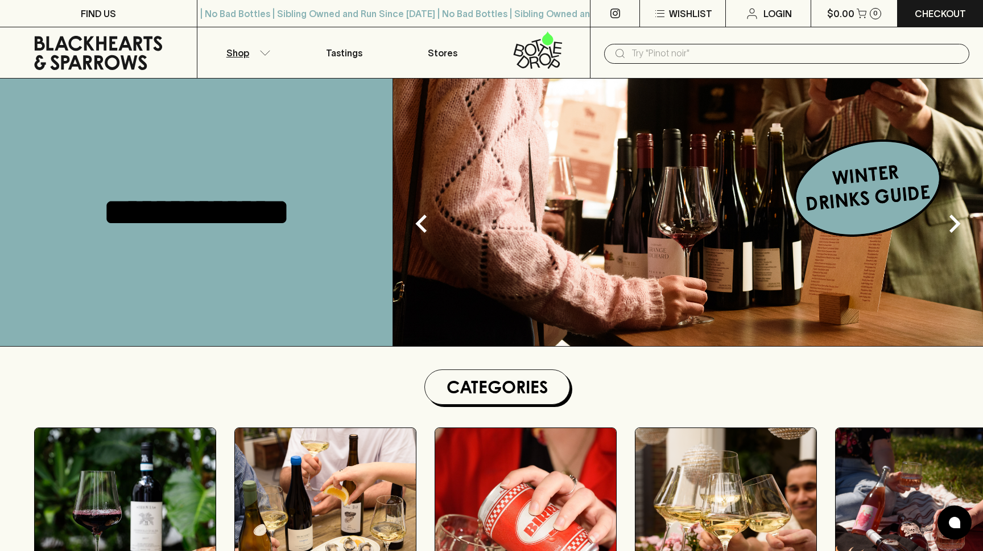
click at [229, 53] on p "Shop" at bounding box center [237, 53] width 23 height 14
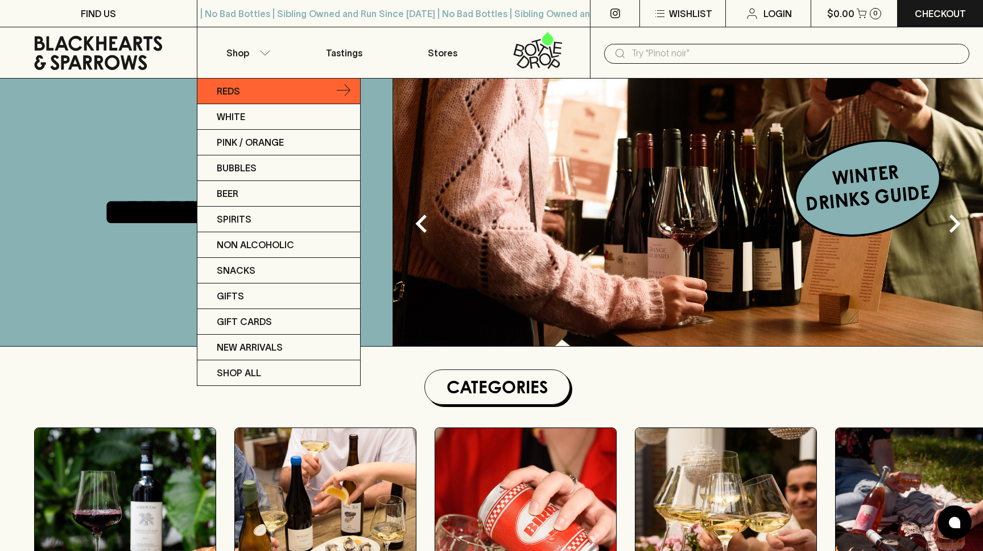
click at [227, 86] on p "Reds" at bounding box center [228, 91] width 23 height 14
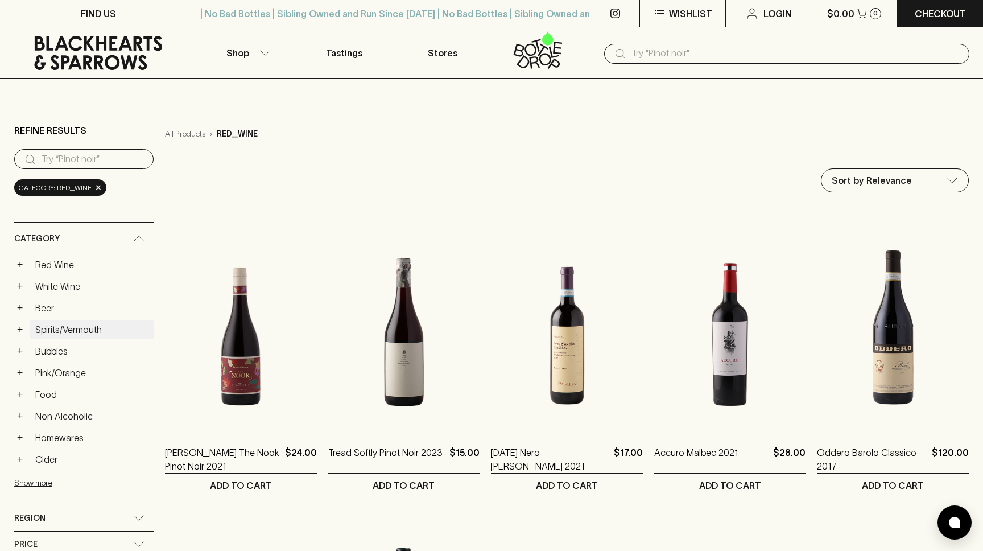
click at [43, 205] on link "Spirits/Vermouth" at bounding box center [91, 329] width 123 height 19
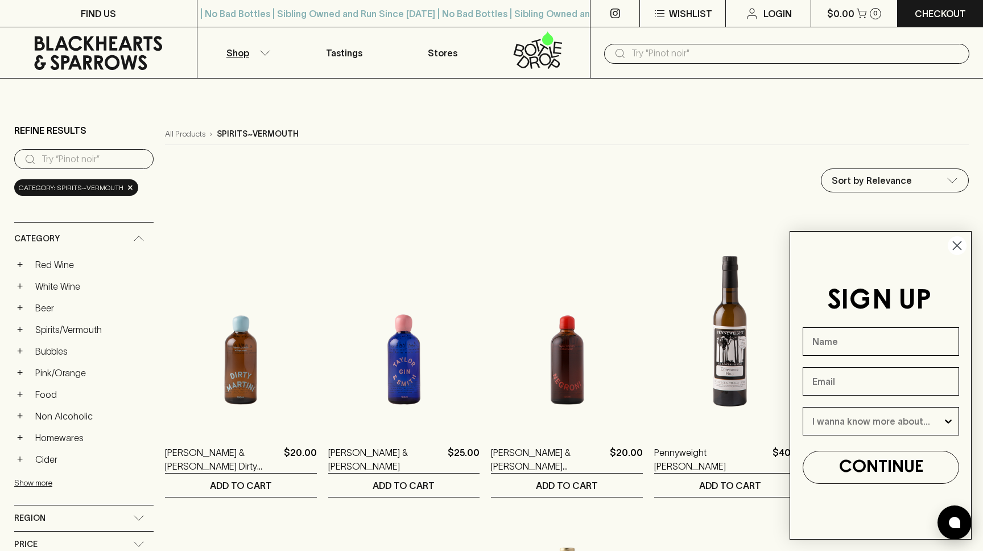
click at [956, 205] on circle "Close dialog" at bounding box center [957, 245] width 19 height 19
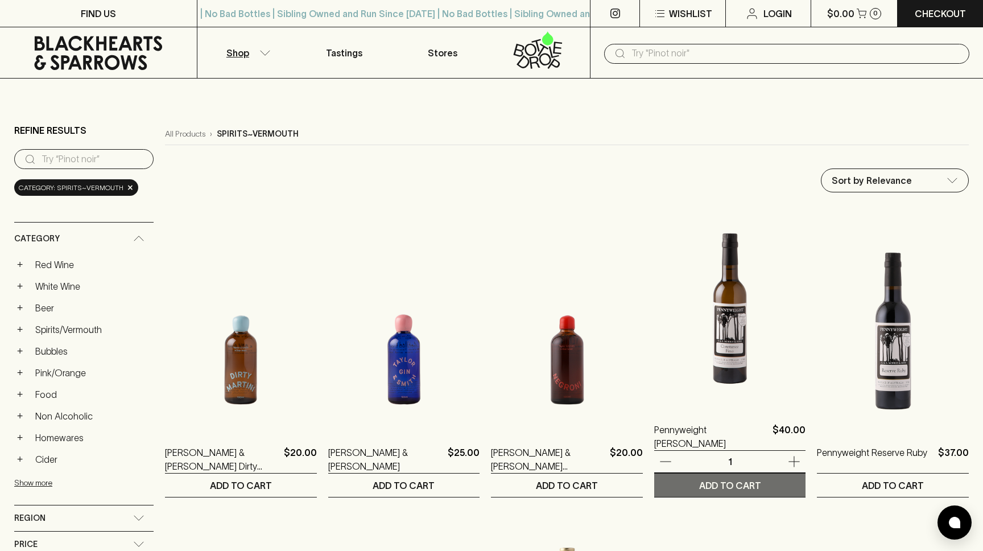
click at [694, 205] on button "ADD TO CART" at bounding box center [730, 484] width 152 height 23
